Goal: Communication & Community: Ask a question

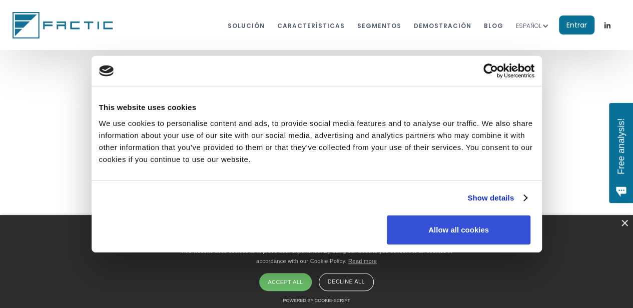
click at [518, 215] on button "Allow all cookies" at bounding box center [459, 229] width 144 height 29
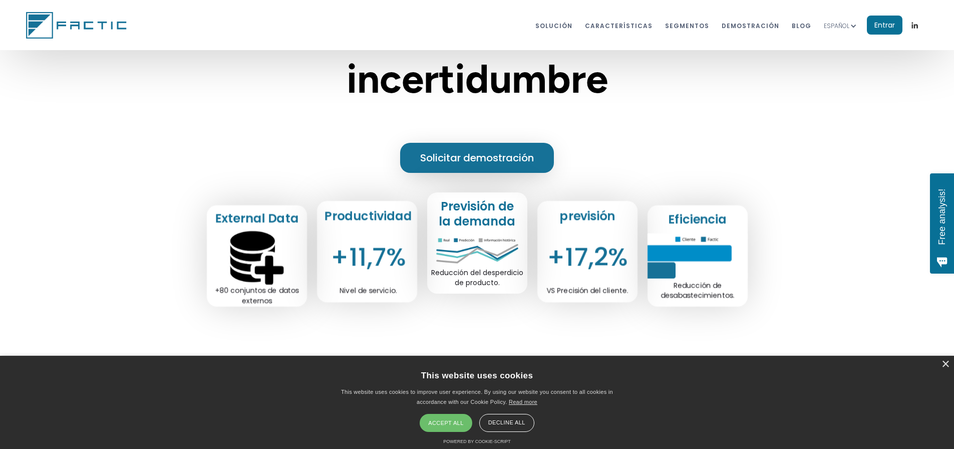
scroll to position [250, 0]
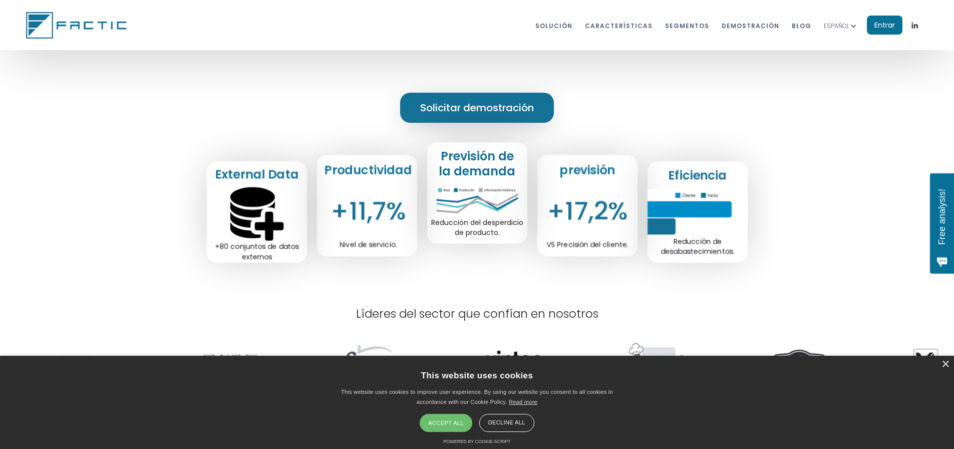
click at [454, 308] on div "Accept all" at bounding box center [446, 423] width 52 height 18
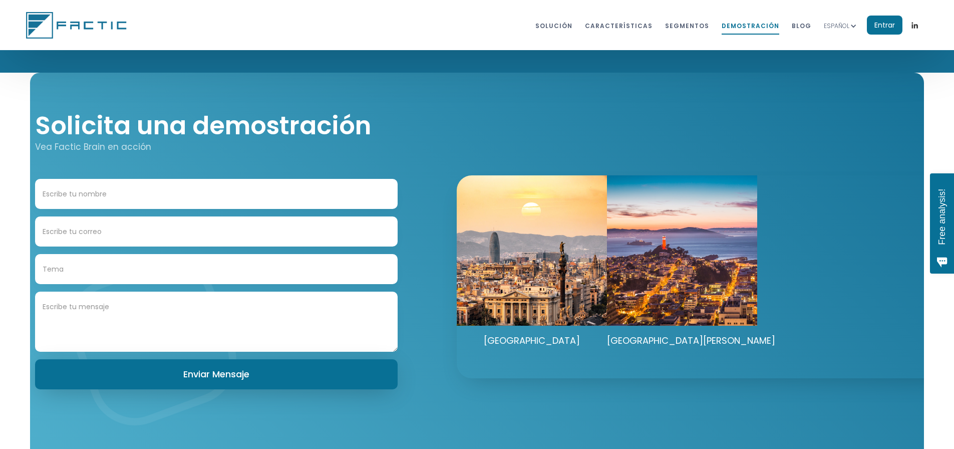
scroll to position [5434, 0]
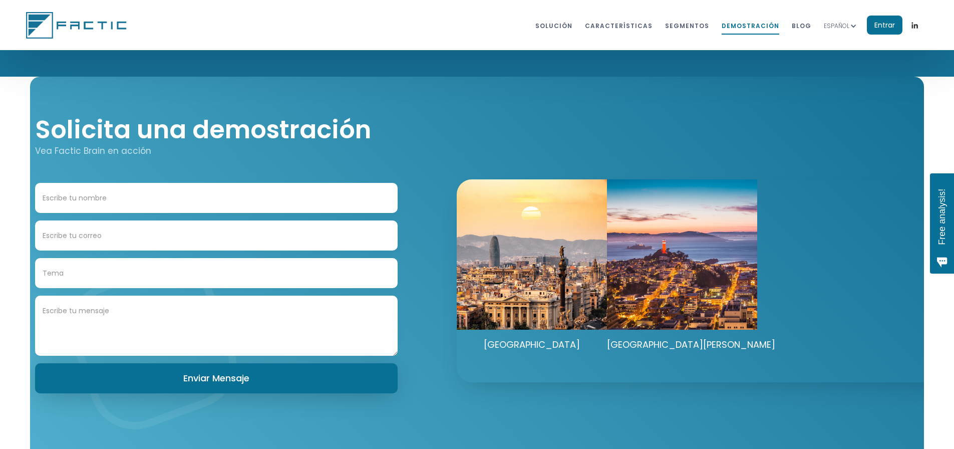
click at [135, 210] on input "Contact Form" at bounding box center [216, 198] width 363 height 30
type input "[PERSON_NAME]"
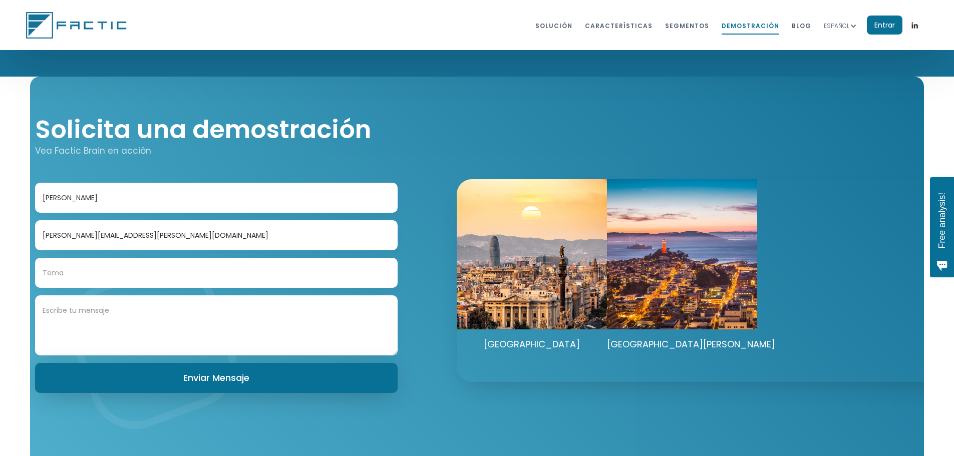
type input "[PERSON_NAME][EMAIL_ADDRESS][PERSON_NAME][DOMAIN_NAME]"
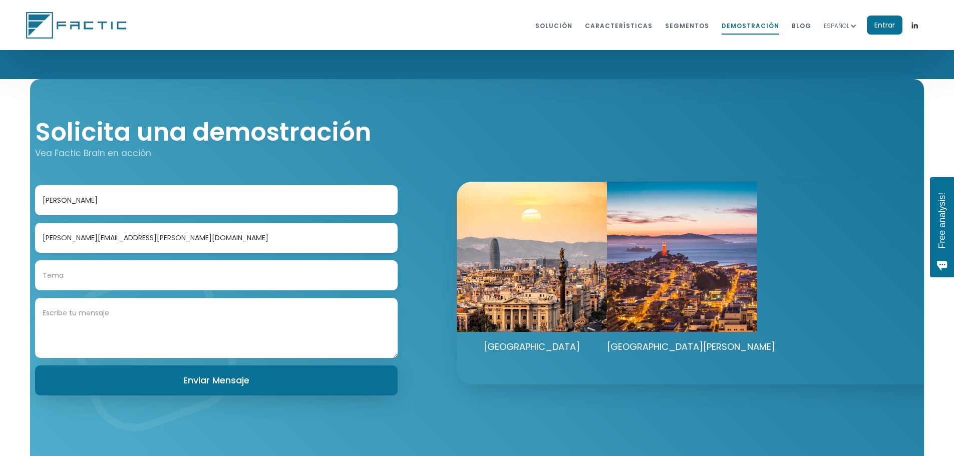
scroll to position [5427, 0]
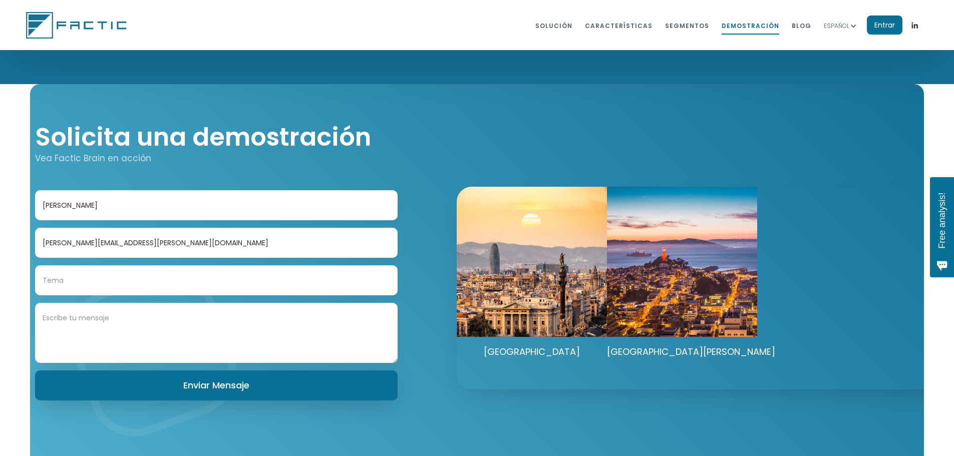
click at [99, 308] on textarea "Contact Form" at bounding box center [216, 333] width 363 height 60
paste textarea "Estimados, Mi nombre es [PERSON_NAME], Director de Operaciones en Grupo Albacor…"
type textarea "Estimados, Mi nombre es [PERSON_NAME], Director de Operaciones en Grupo Albacor…"
click at [71, 295] on input "Contact Form" at bounding box center [216, 280] width 363 height 30
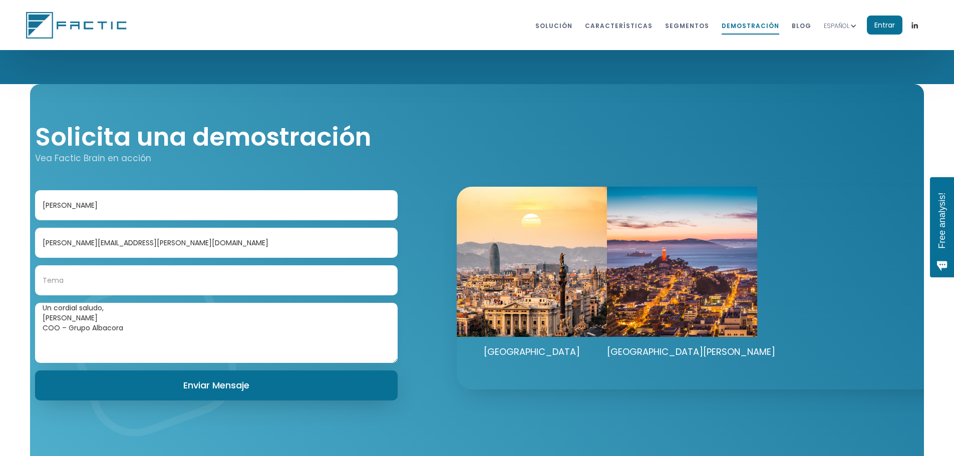
paste input "Solicitud de reunión – Colaboración en eficiencia operativa"
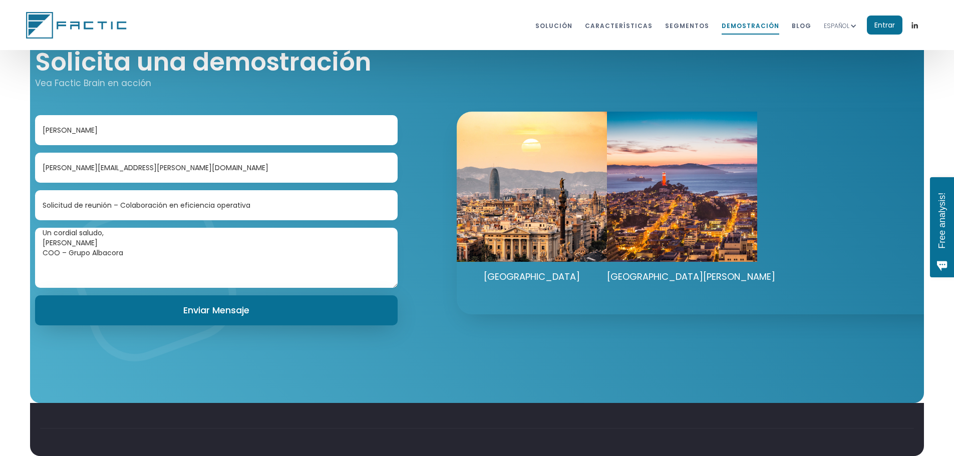
scroll to position [5577, 0]
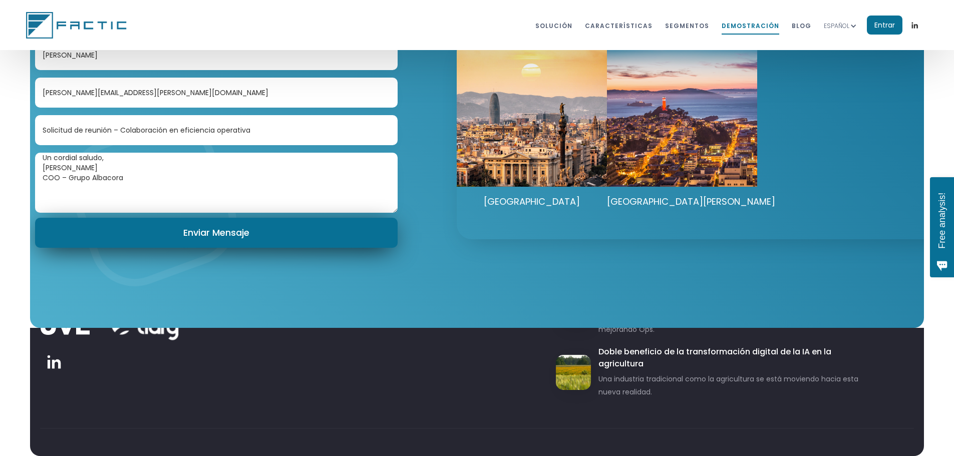
type input "Solicitud de reunión – Colaboración en eficiencia operativa"
click at [226, 248] on input "Enviar Mensaje" at bounding box center [216, 233] width 363 height 30
type input "Please wait..."
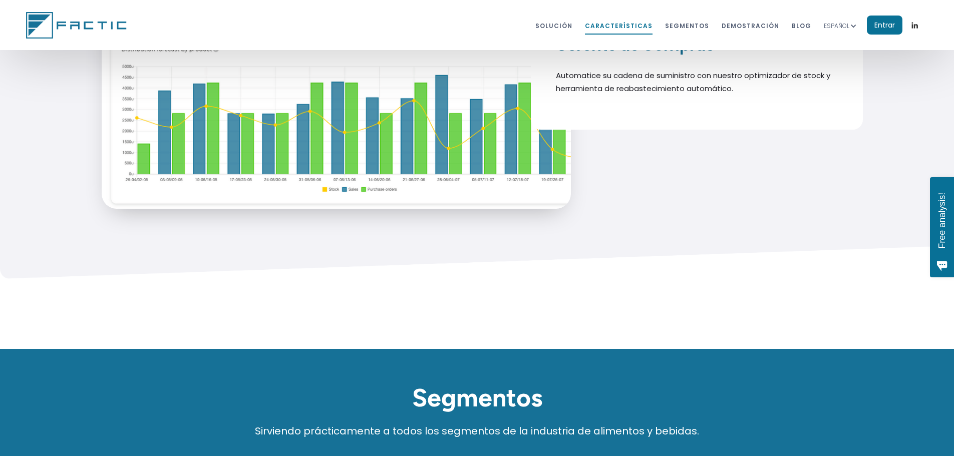
scroll to position [4826, 0]
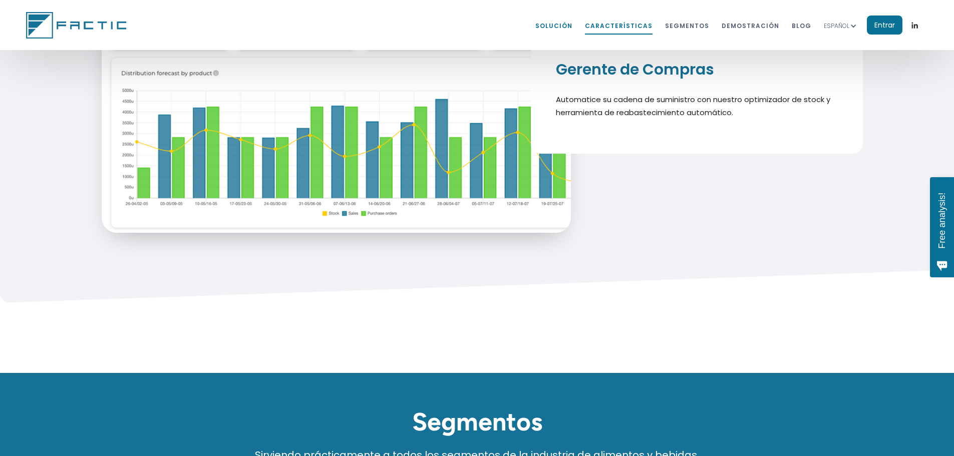
click at [535, 28] on link "Solución" at bounding box center [553, 25] width 37 height 19
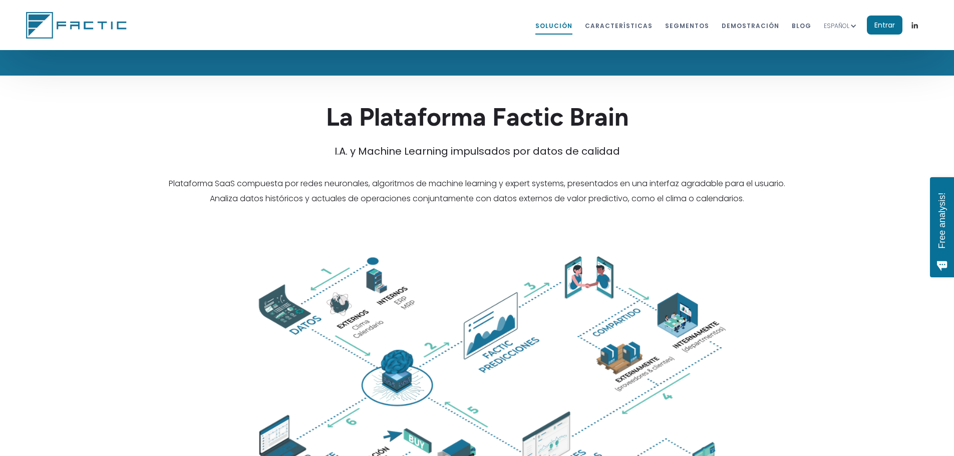
scroll to position [1556, 0]
